Goal: Transaction & Acquisition: Purchase product/service

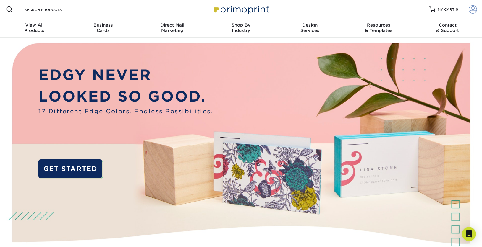
click at [475, 10] on span at bounding box center [472, 9] width 8 height 8
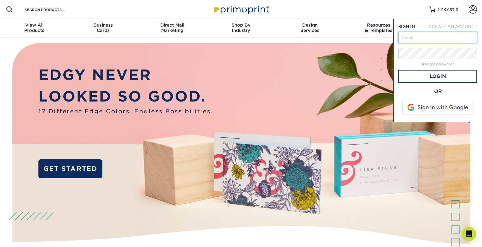
type input "[EMAIL_ADDRESS][DOMAIN_NAME]"
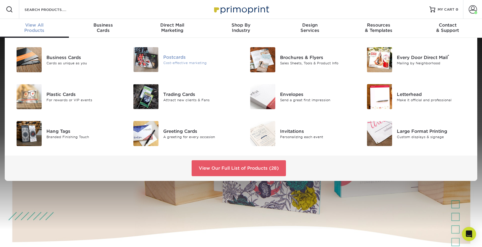
click at [152, 61] on img at bounding box center [145, 59] width 25 height 25
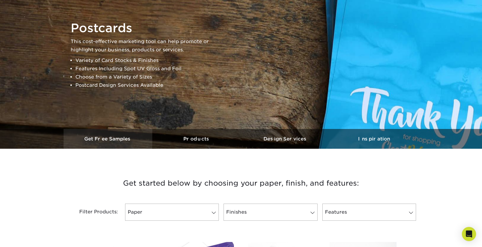
scroll to position [56, 0]
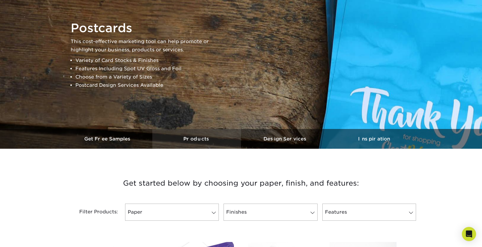
click at [201, 138] on h3 "Products" at bounding box center [196, 139] width 89 height 6
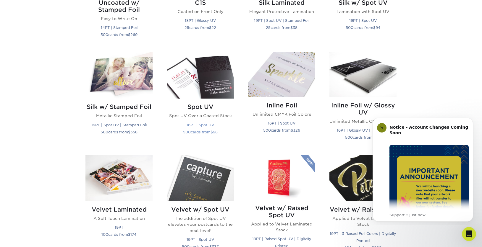
scroll to position [451, 0]
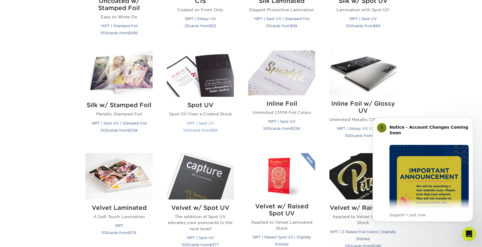
click at [198, 84] on img at bounding box center [200, 74] width 67 height 46
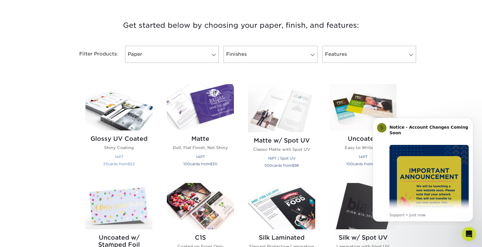
scroll to position [208, 0]
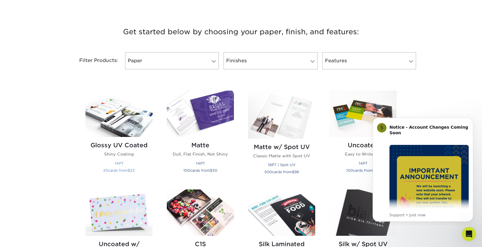
click at [119, 119] on img at bounding box center [118, 114] width 67 height 46
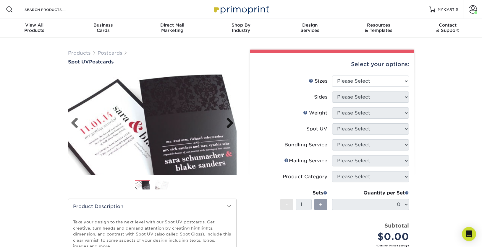
click at [230, 124] on link "Next" at bounding box center [228, 124] width 12 height 12
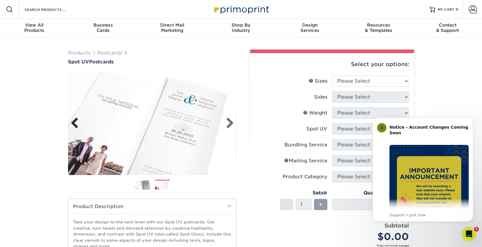
click at [75, 123] on link "Previous" at bounding box center [77, 124] width 12 height 12
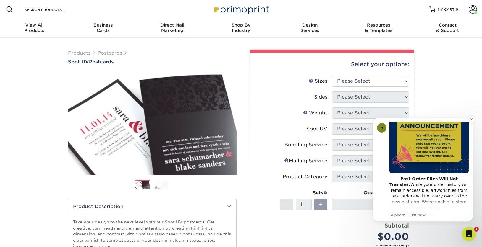
scroll to position [54, 0]
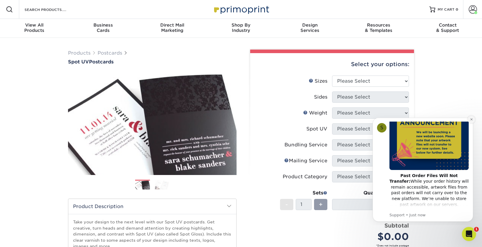
click at [472, 119] on icon "Dismiss notification" at bounding box center [470, 119] width 3 height 3
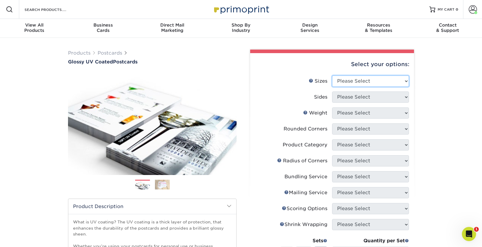
select select "4.00x6.00"
select select "13abbda7-1d64-4f25-8bb2-c179b224825d"
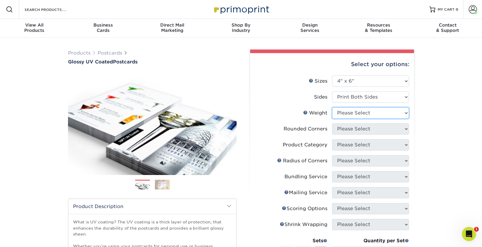
select select "16PT"
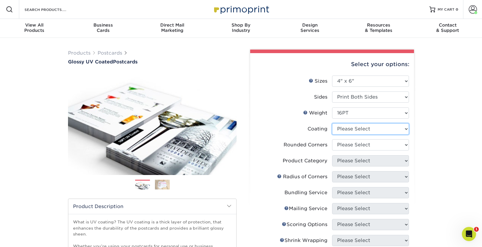
select select "ae367451-b2b8-45df-a344-0f05b6a12993"
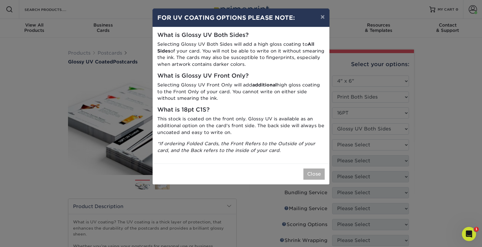
click at [313, 170] on button "Close" at bounding box center [313, 174] width 21 height 11
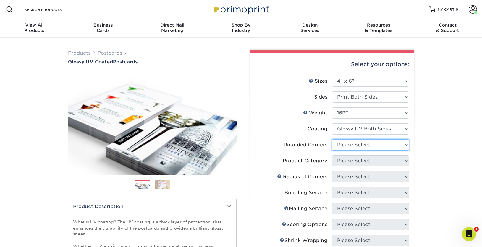
select select "0"
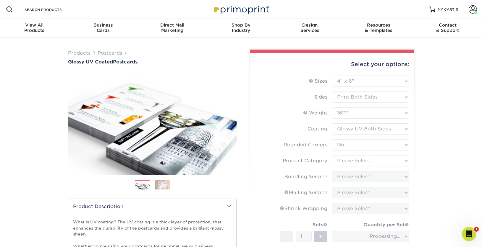
click at [350, 161] on form "Sizes Help Sizes Please Select 1.5" x 7" 2" x 4" 2" x 6" 2" x 7" 2" x 8" 2.12" …" at bounding box center [332, 184] width 154 height 217
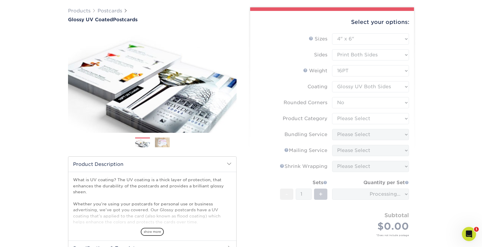
scroll to position [44, 0]
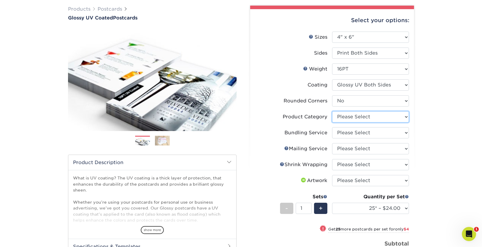
select select "9b7272e0-d6c8-4c3c-8e97-d3a1bcdab858"
select select "58689abb-25c0-461c-a4c3-a80b627d6649"
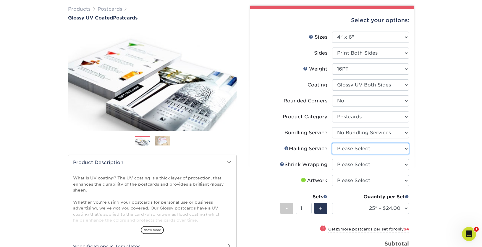
select select "3e5e9bdd-d78a-4c28-a41d-fe1407925ca6"
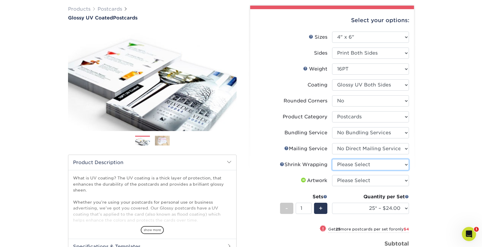
select select "c8749376-e7da-41d0-b3dc-647faf84d907"
select select "upload"
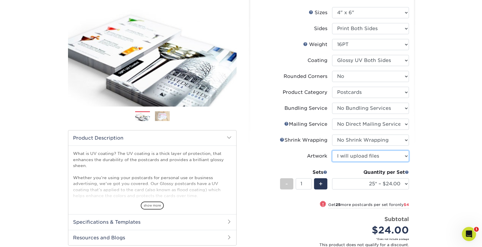
scroll to position [70, 0]
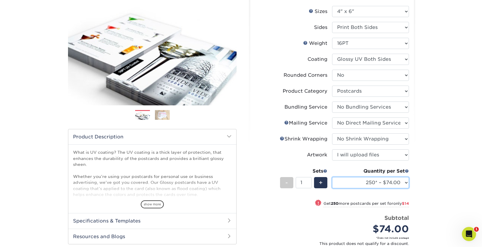
select select "500 – $88.00"
